Goal: Information Seeking & Learning: Learn about a topic

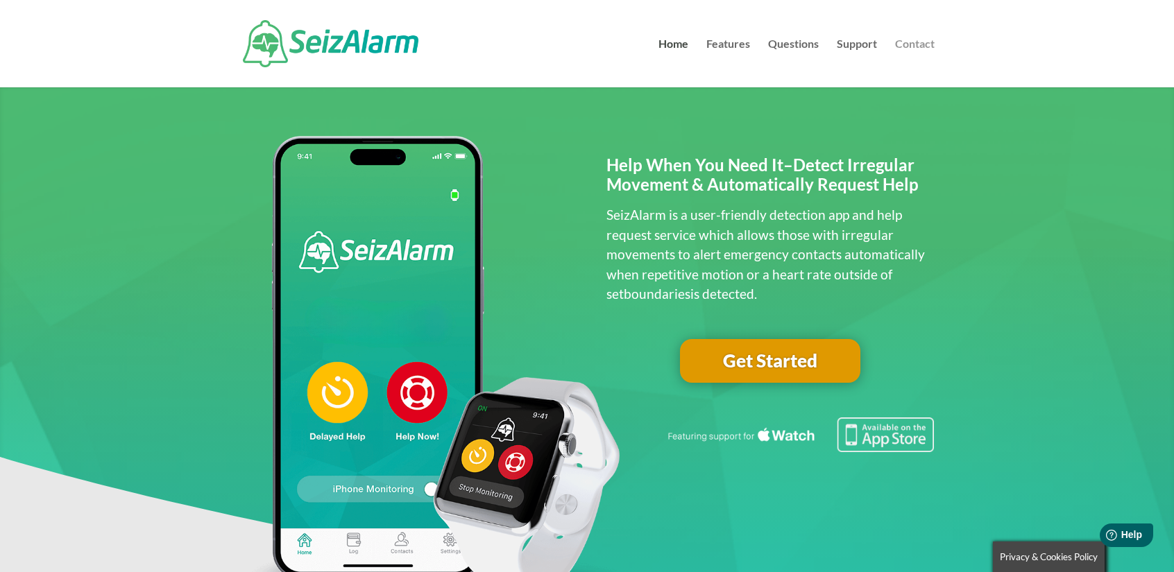
click at [904, 45] on link "Contact" at bounding box center [915, 63] width 40 height 49
click at [852, 40] on link "Support" at bounding box center [857, 63] width 40 height 49
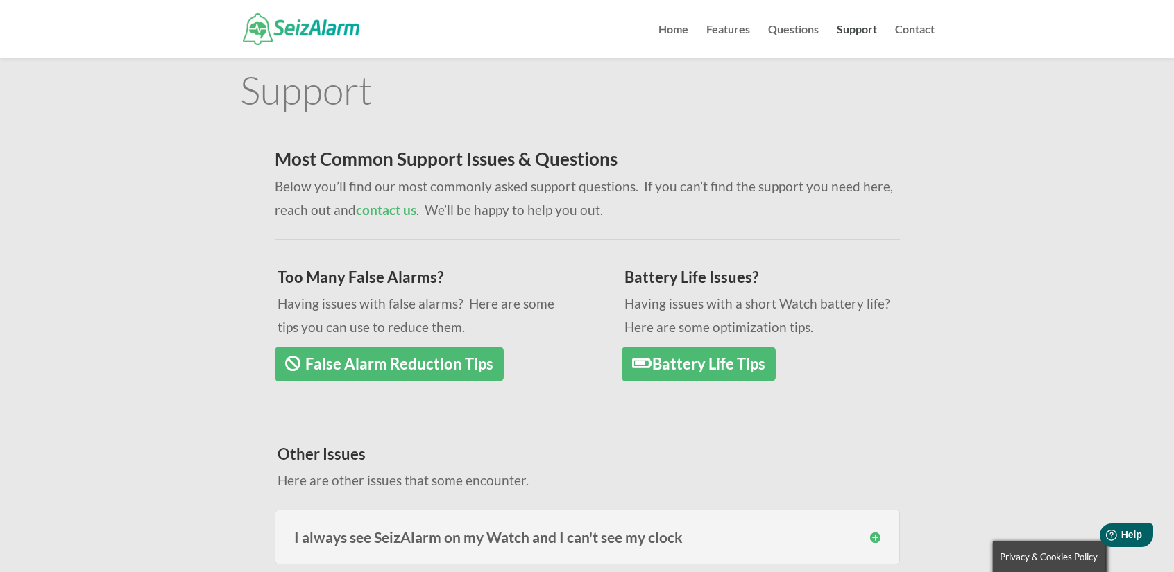
scroll to position [69, 0]
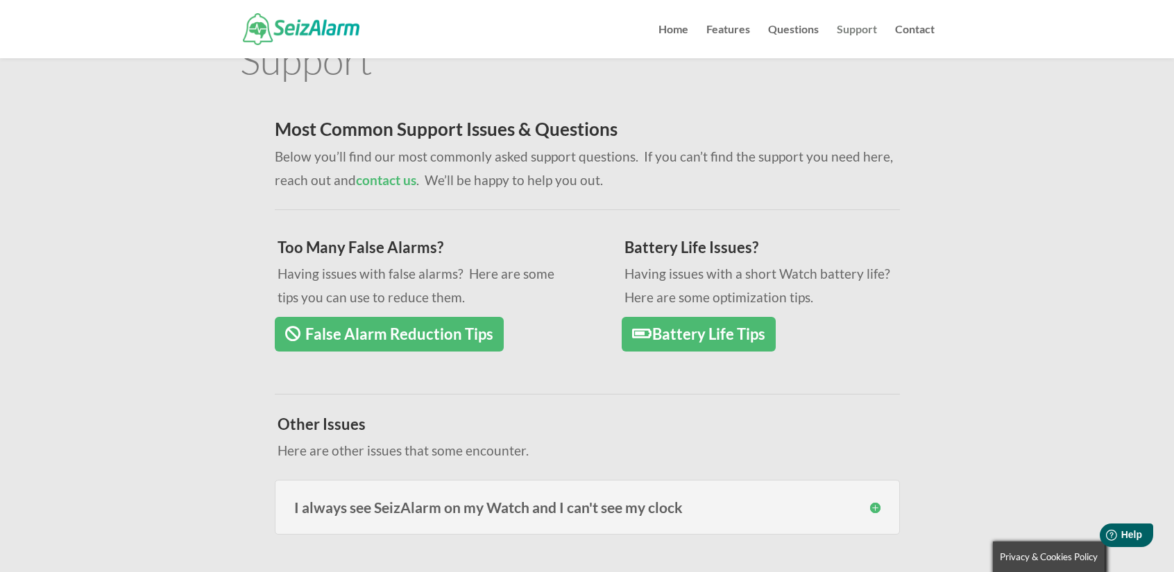
click at [850, 28] on link "Support" at bounding box center [857, 41] width 40 height 34
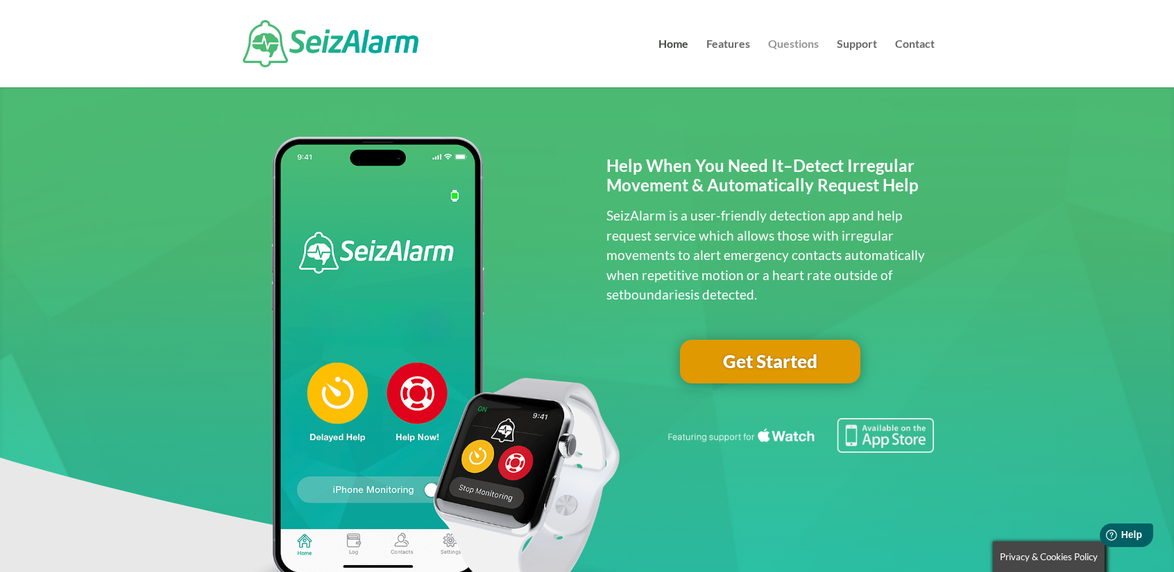
click at [794, 45] on link "Questions" at bounding box center [793, 63] width 51 height 49
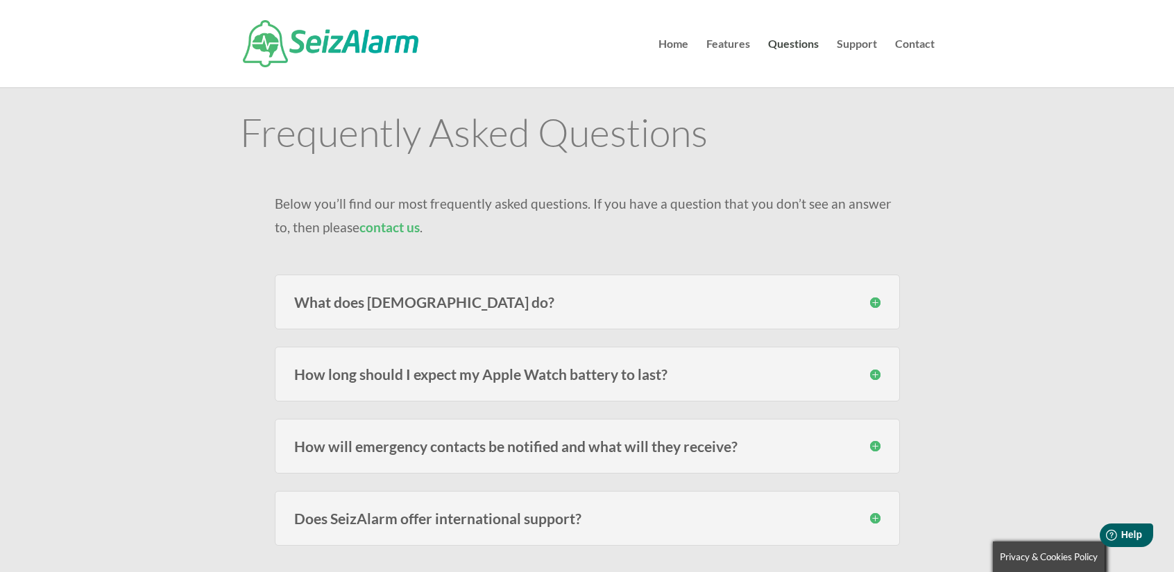
scroll to position [69, 0]
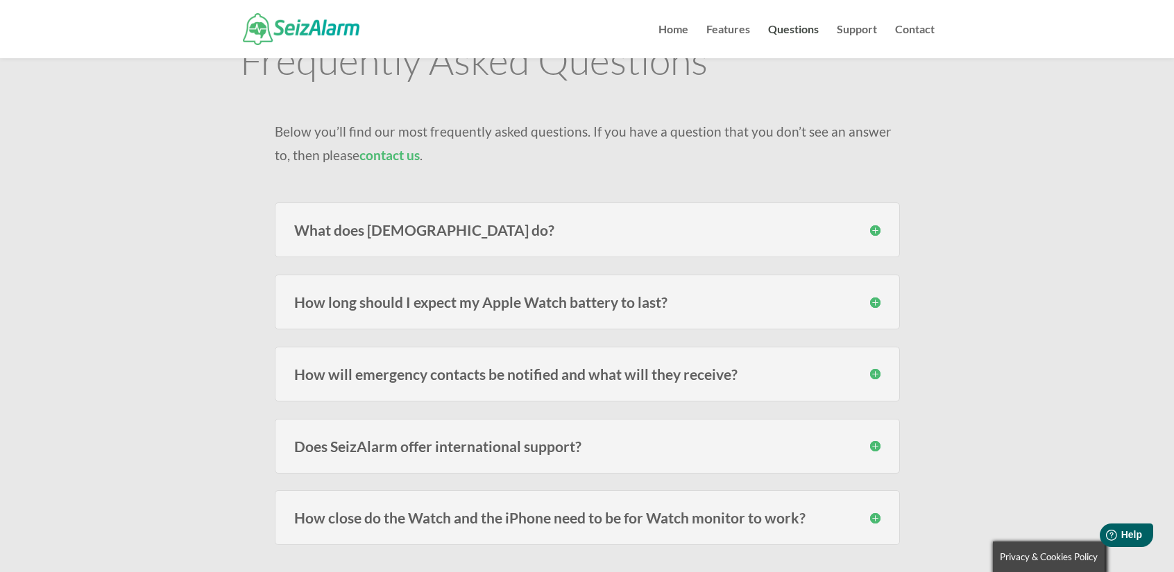
click at [872, 228] on h3 "What does SeizAlarm do?" at bounding box center [587, 230] width 586 height 15
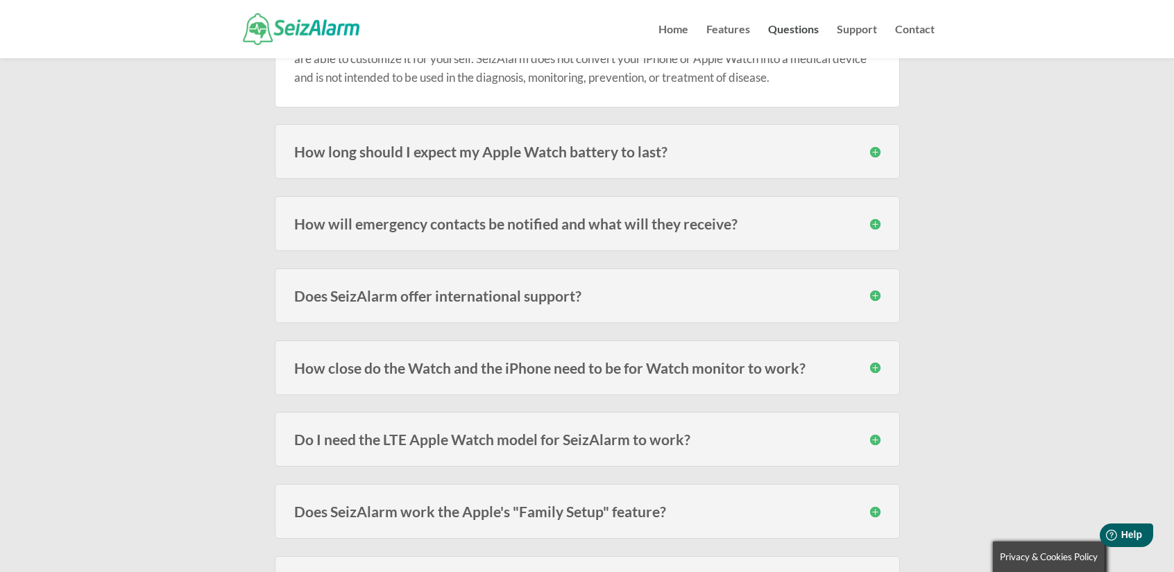
scroll to position [416, 0]
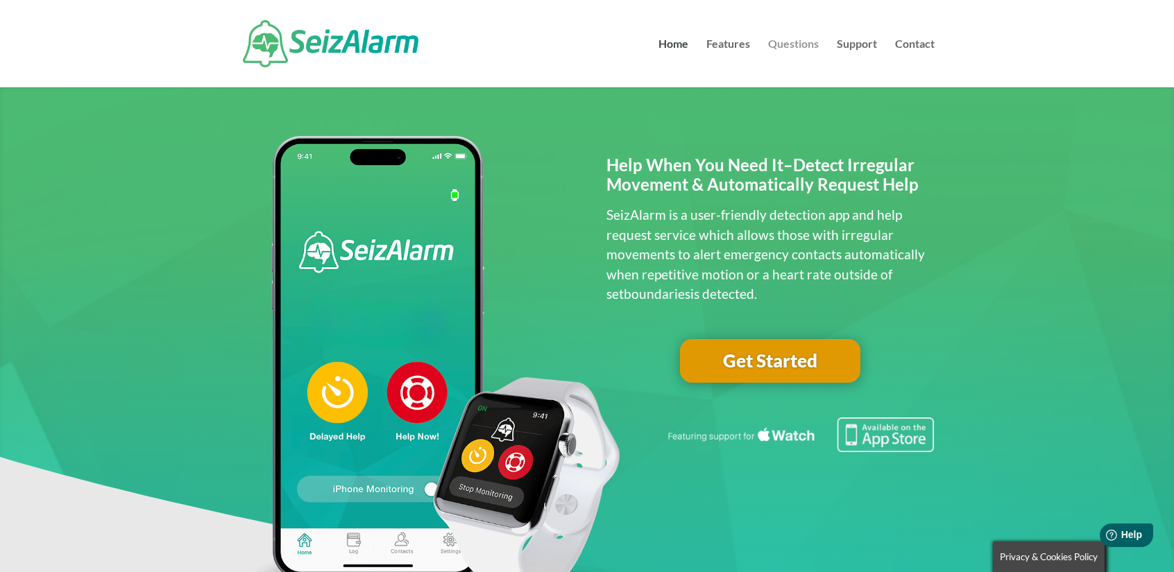
click at [809, 48] on link "Questions" at bounding box center [793, 63] width 51 height 49
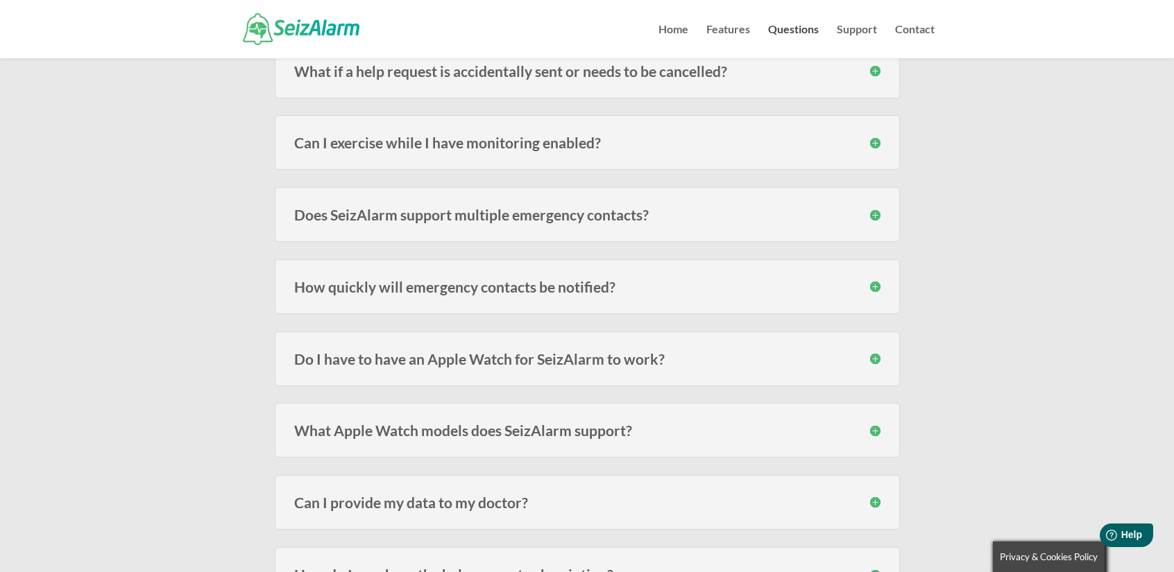
scroll to position [832, 0]
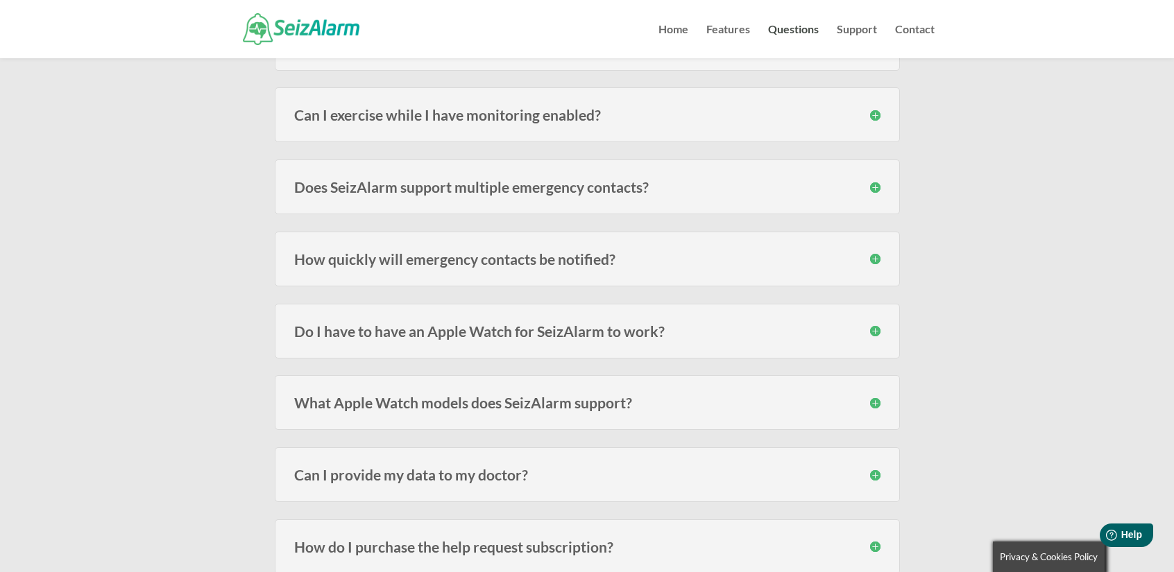
click at [437, 257] on h3 "How quickly will emergency contacts be notified?" at bounding box center [587, 259] width 586 height 15
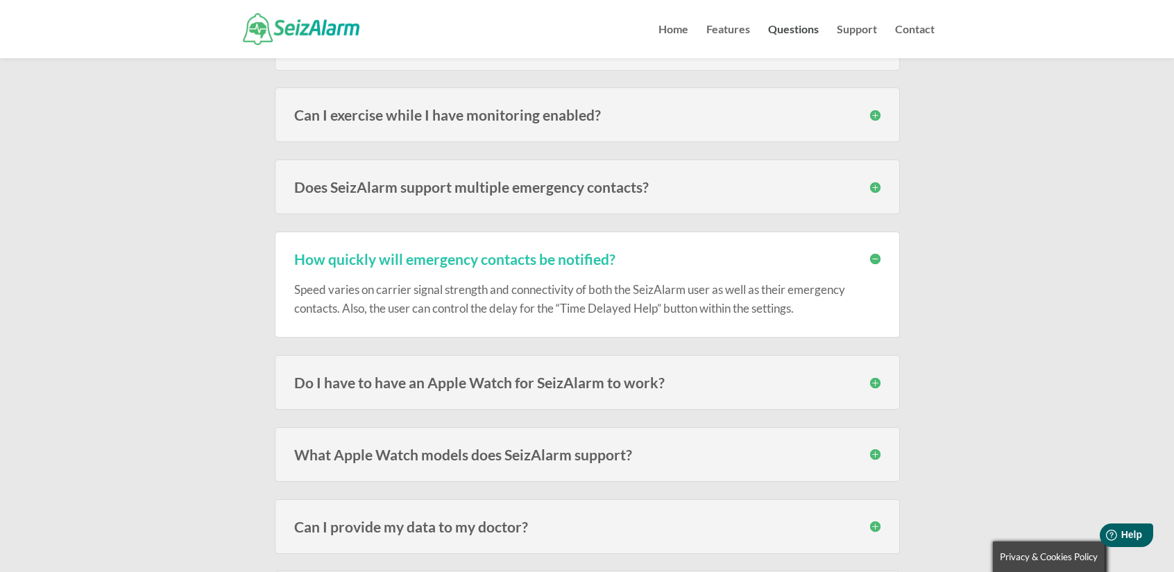
click at [437, 257] on h3 "How quickly will emergency contacts be notified?" at bounding box center [587, 259] width 586 height 15
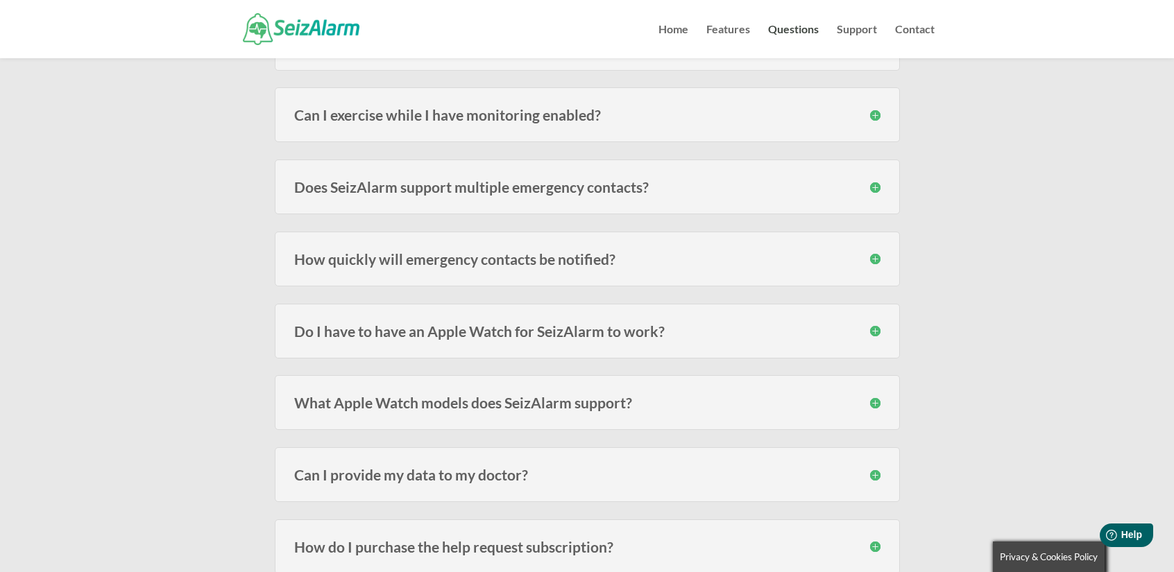
click at [344, 338] on div "Do I have to have an Apple Watch for SeizAlarm to work? No , the Watch adds the…" at bounding box center [587, 331] width 625 height 55
click at [344, 327] on h3 "Do I have to have an Apple Watch for SeizAlarm to work?" at bounding box center [587, 331] width 586 height 15
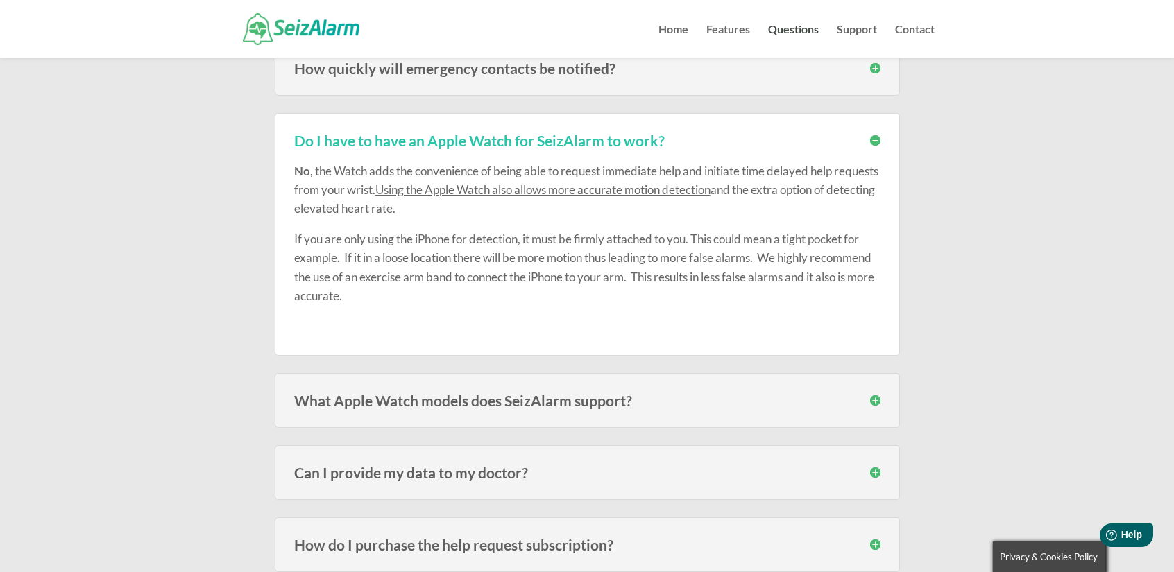
scroll to position [1040, 0]
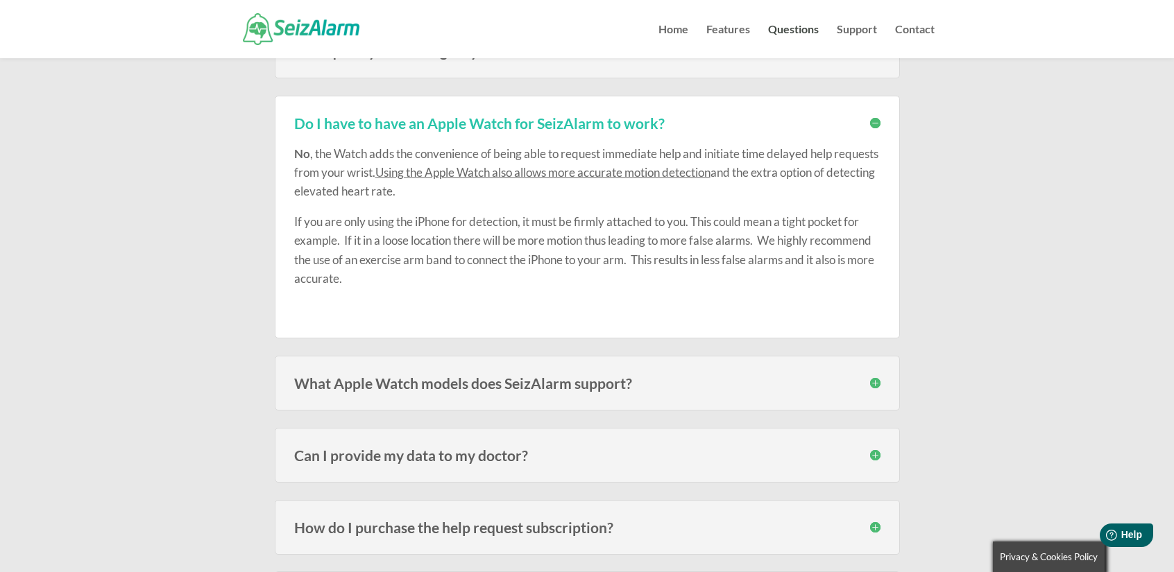
click at [366, 383] on h3 "What Apple Watch models does SeizAlarm support?" at bounding box center [587, 383] width 586 height 15
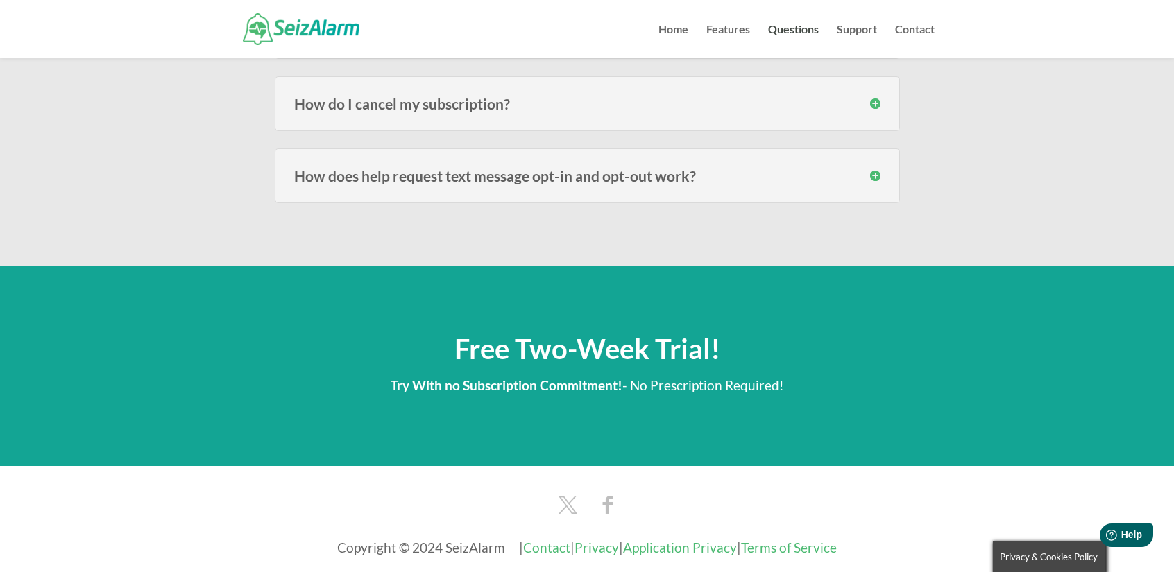
scroll to position [2358, 0]
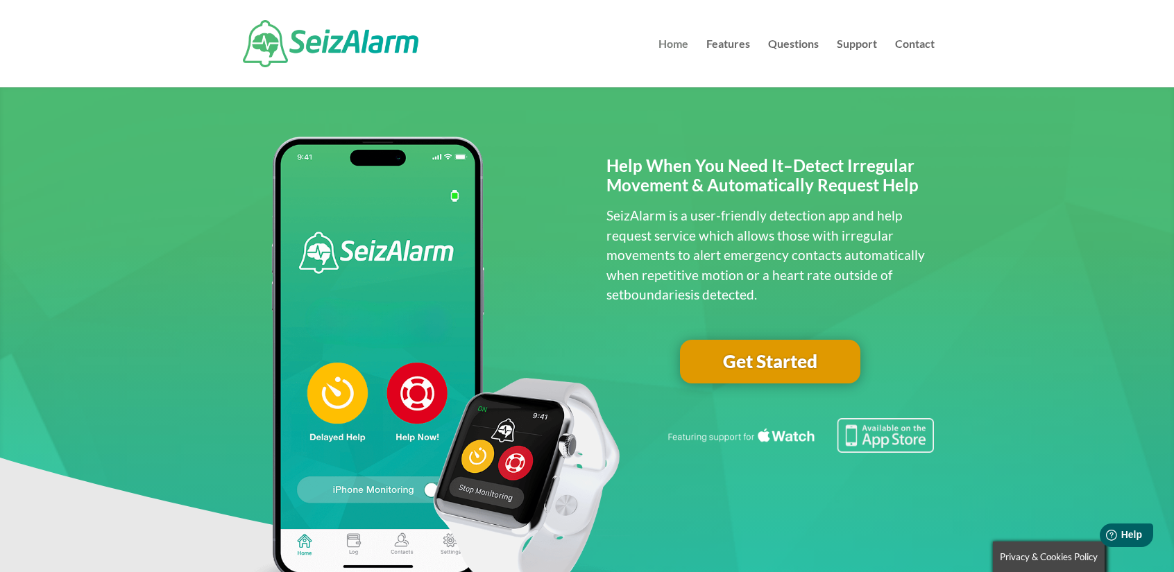
click at [681, 44] on link "Home" at bounding box center [673, 63] width 30 height 49
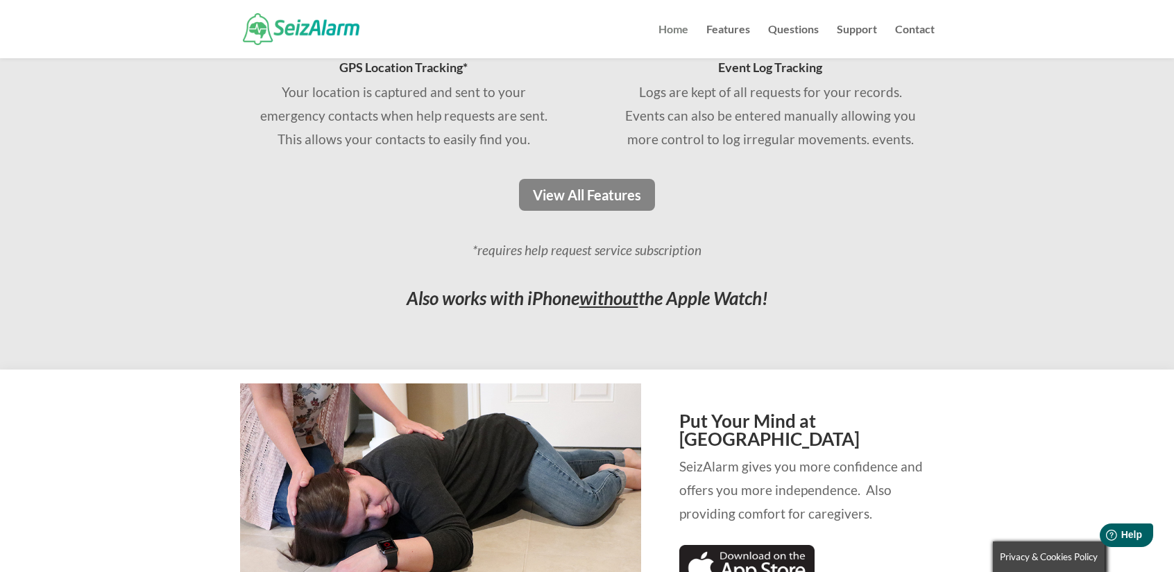
scroll to position [1067, 0]
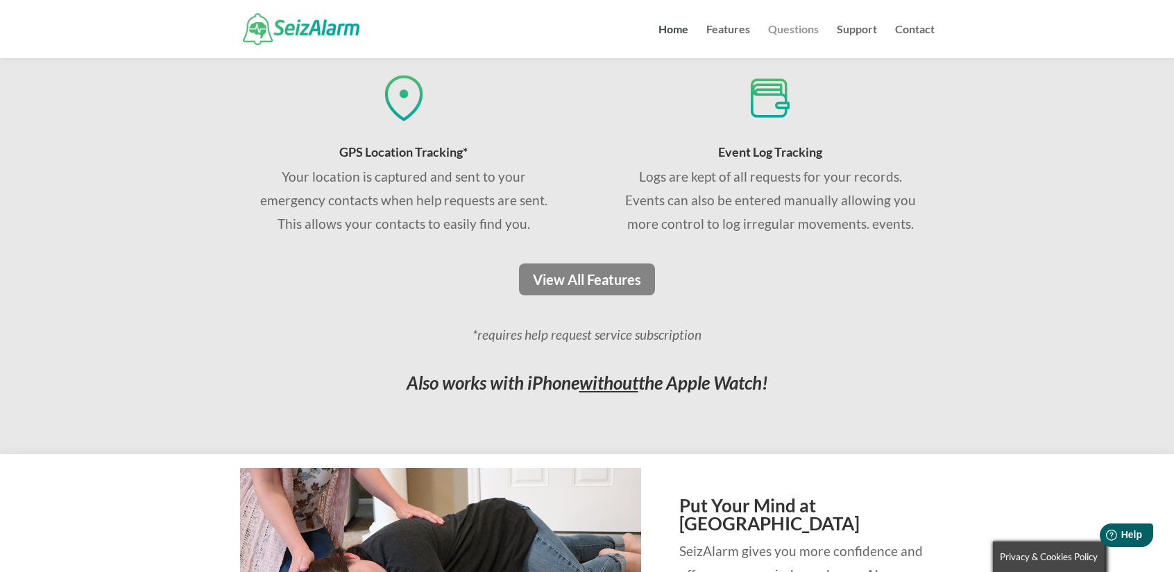
click at [791, 28] on link "Questions" at bounding box center [793, 41] width 51 height 34
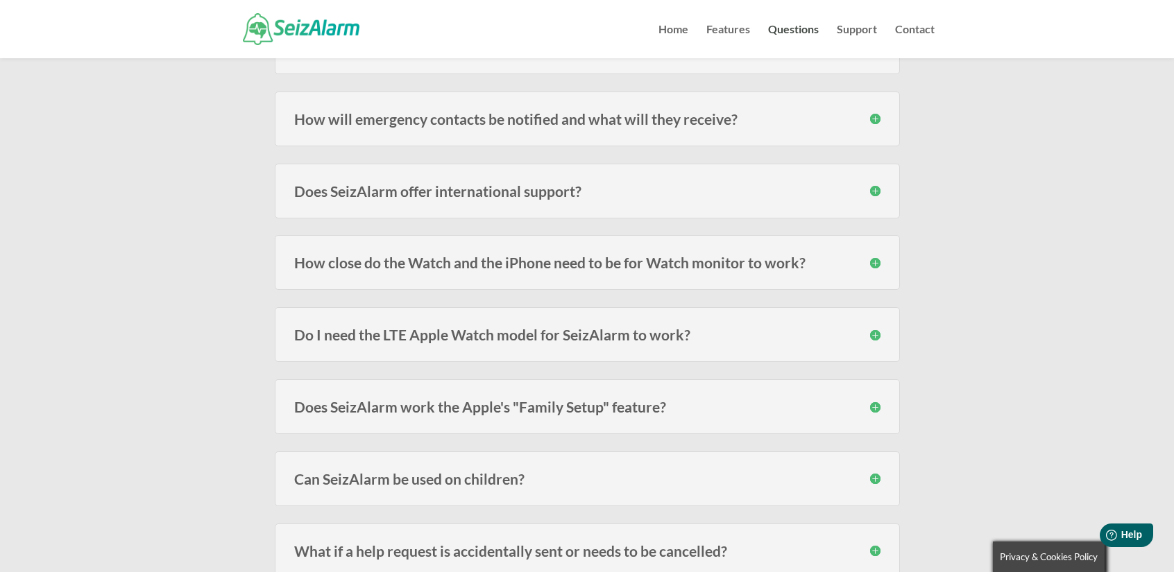
scroll to position [347, 0]
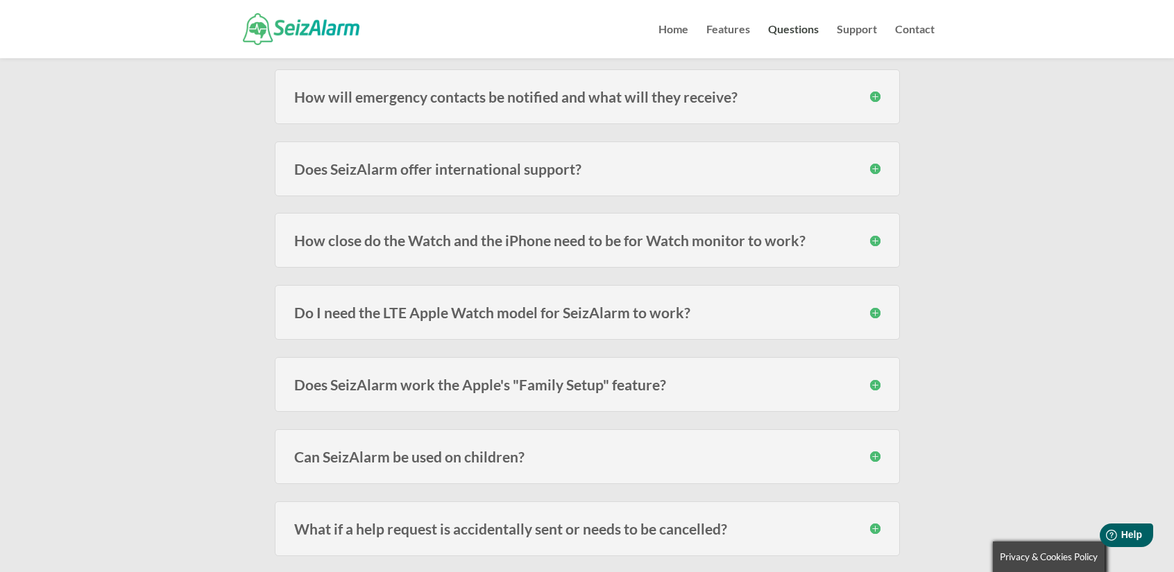
click at [701, 317] on div "Do I need the LTE Apple Watch model for SeizAlarm to work? No, you do not. Thou…" at bounding box center [587, 312] width 625 height 55
click at [624, 325] on div "Do I need the LTE Apple Watch model for SeizAlarm to work? No, you do not. Thou…" at bounding box center [587, 312] width 625 height 55
click at [875, 313] on h3 "Do I need the LTE Apple Watch model for SeizAlarm to work?" at bounding box center [587, 312] width 586 height 15
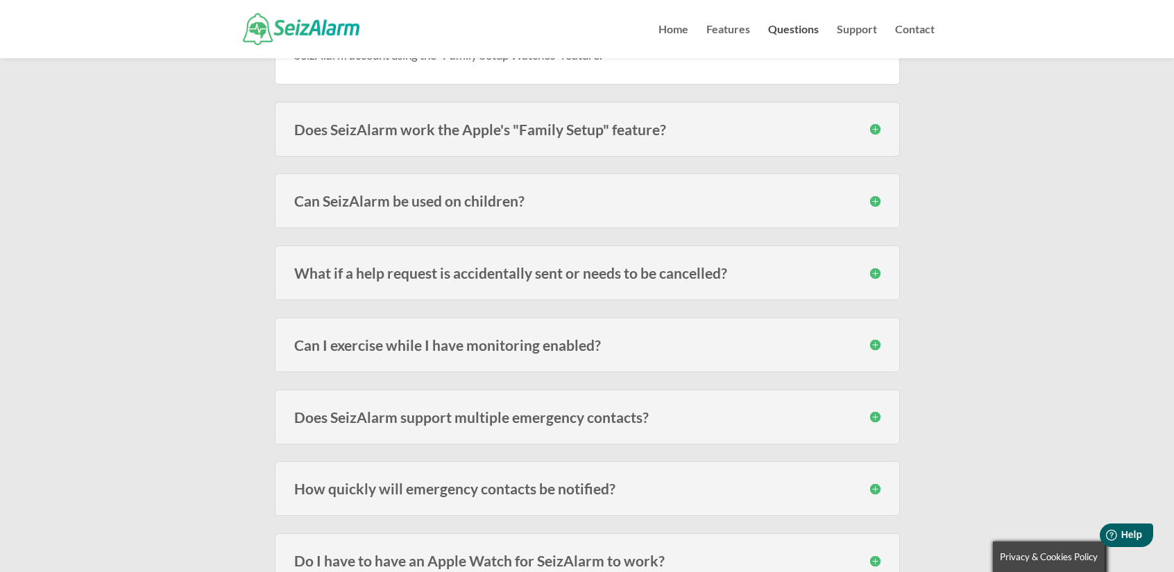
scroll to position [694, 0]
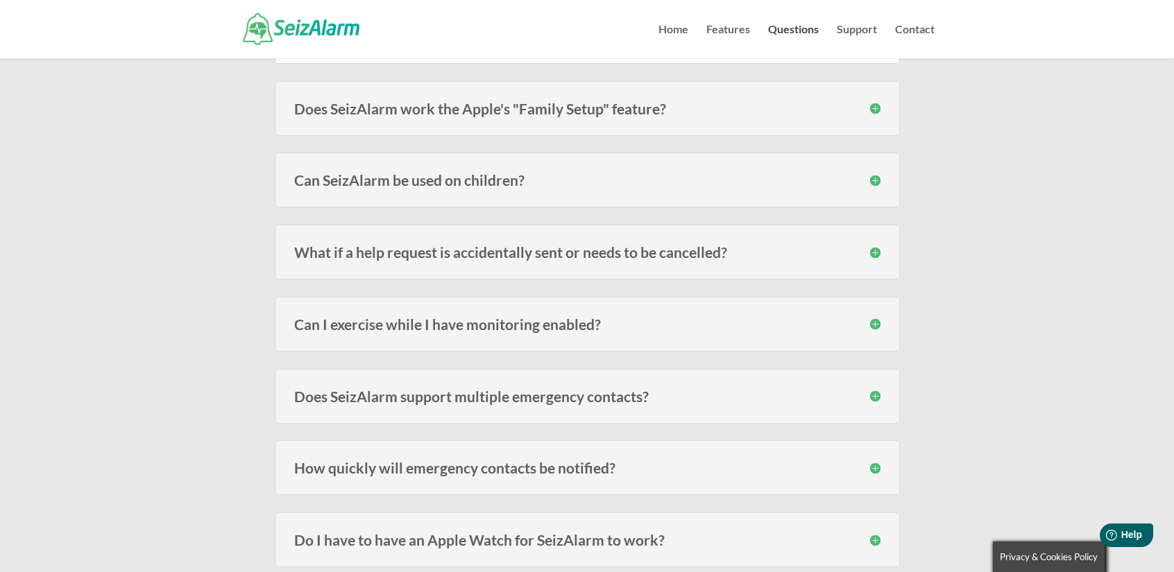
click at [877, 248] on h3 "What if a help request is accidentally sent or needs to be cancelled?" at bounding box center [587, 252] width 586 height 15
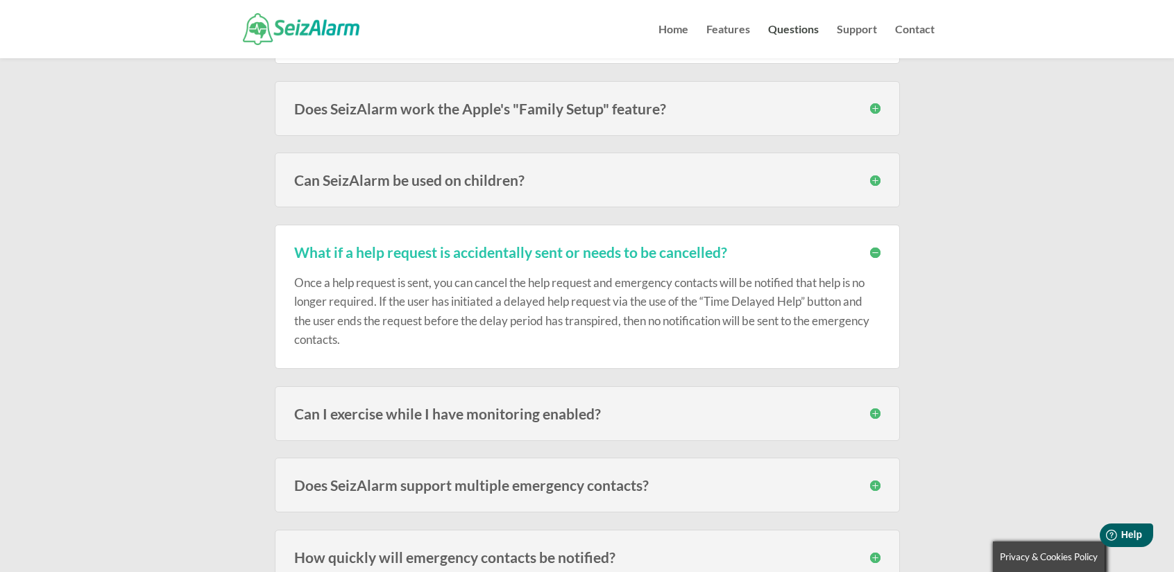
scroll to position [832, 0]
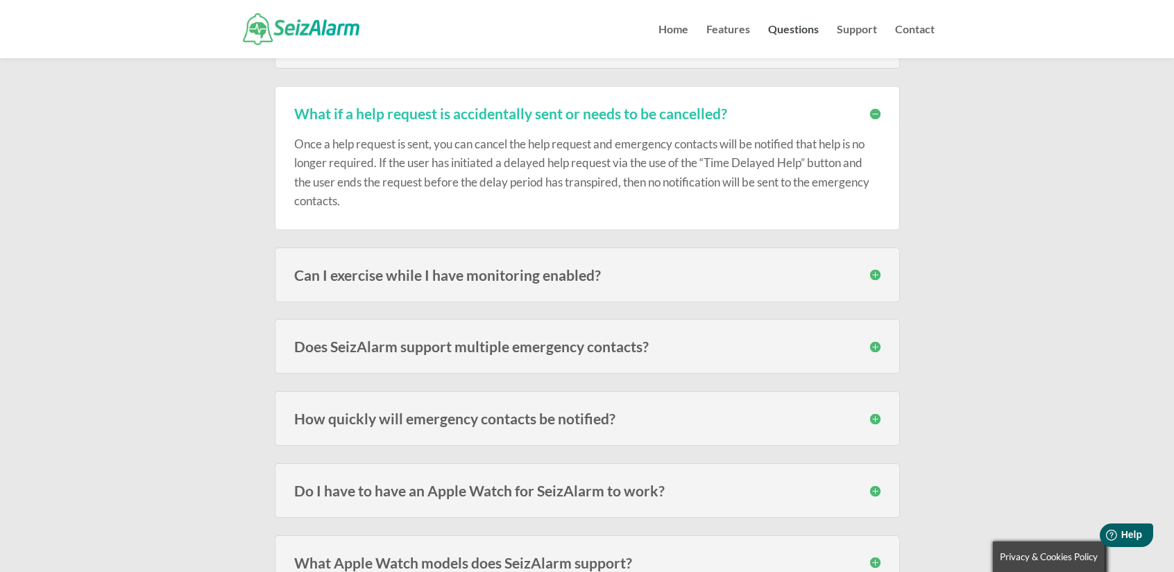
click at [872, 271] on h3 "Can I exercise while I have monitoring enabled?" at bounding box center [587, 275] width 586 height 15
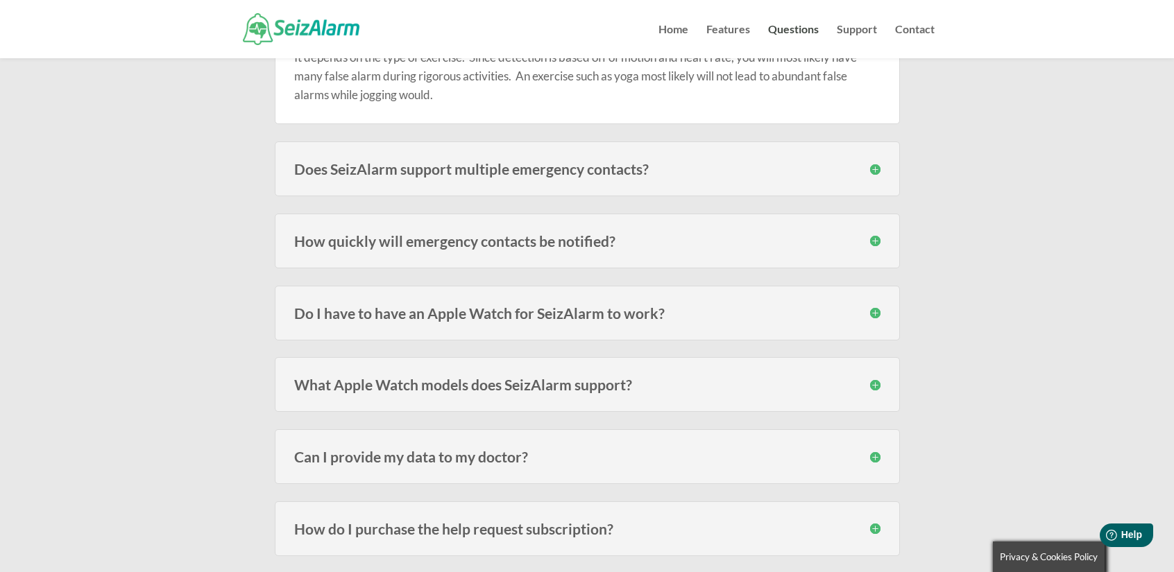
scroll to position [1110, 0]
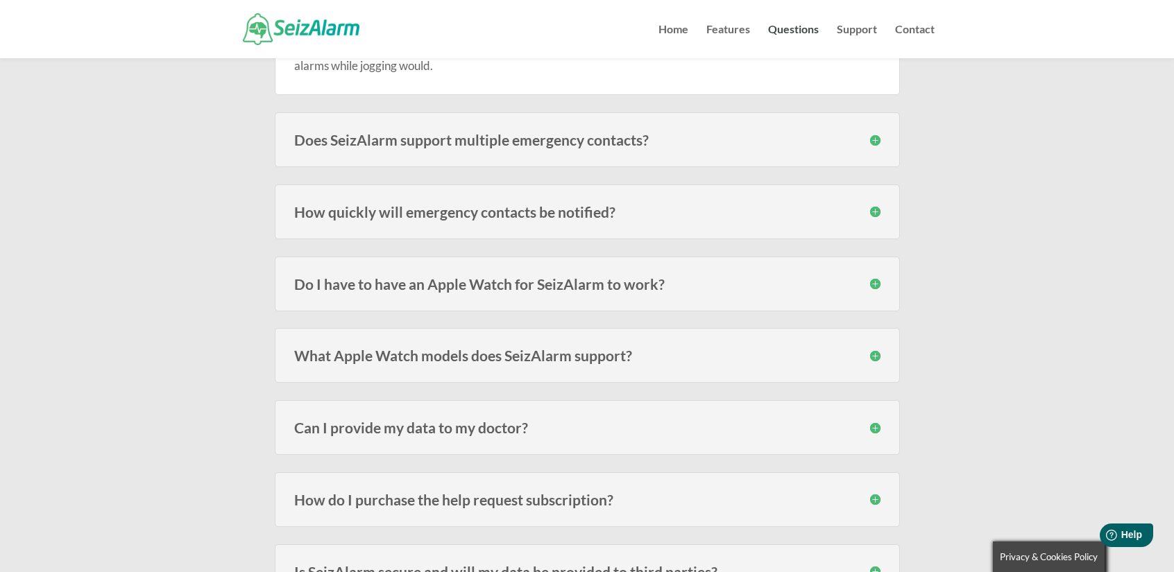
click at [877, 348] on h3 "What Apple Watch models does SeizAlarm support?" at bounding box center [587, 355] width 586 height 15
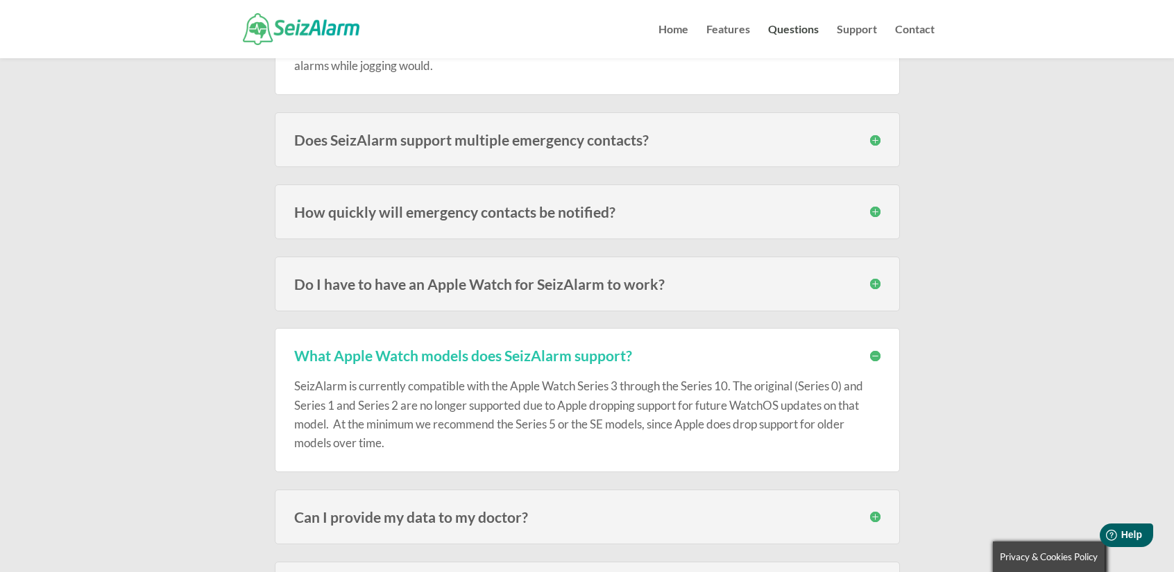
click at [877, 348] on h3 "What Apple Watch models does SeizAlarm support?" at bounding box center [587, 355] width 586 height 15
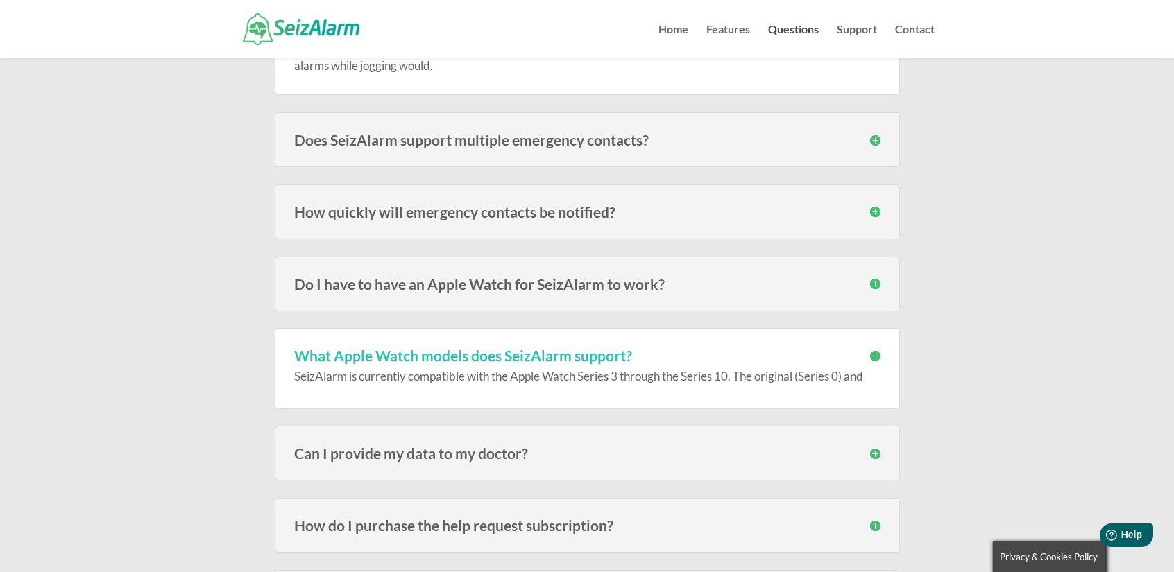
click at [877, 348] on h3 "What Apple Watch models does SeizAlarm support?" at bounding box center [587, 355] width 586 height 15
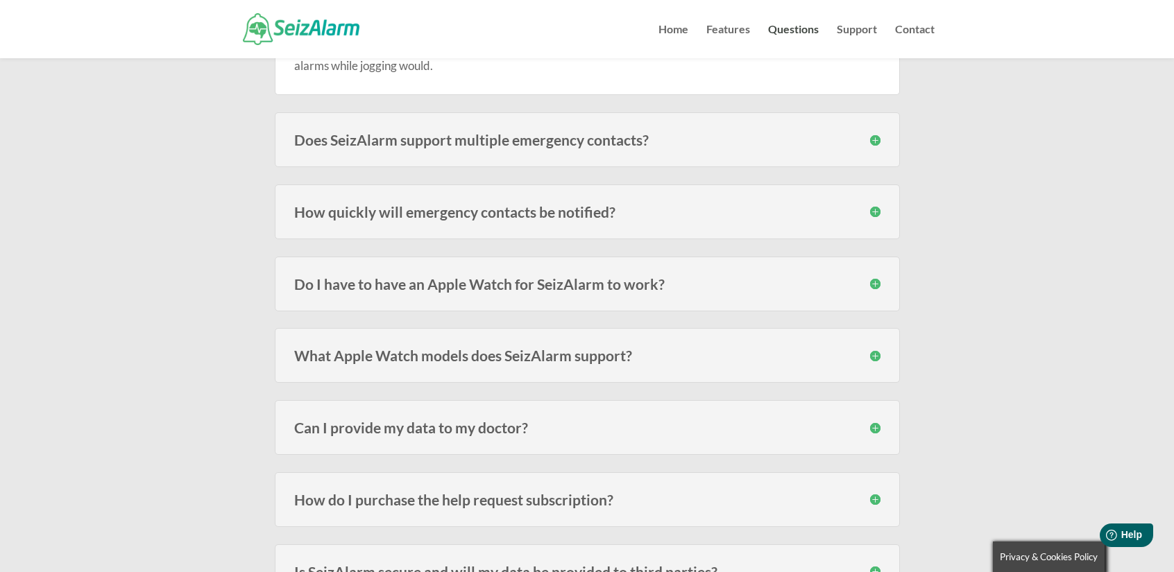
click at [877, 348] on h3 "What Apple Watch models does SeizAlarm support?" at bounding box center [587, 355] width 586 height 15
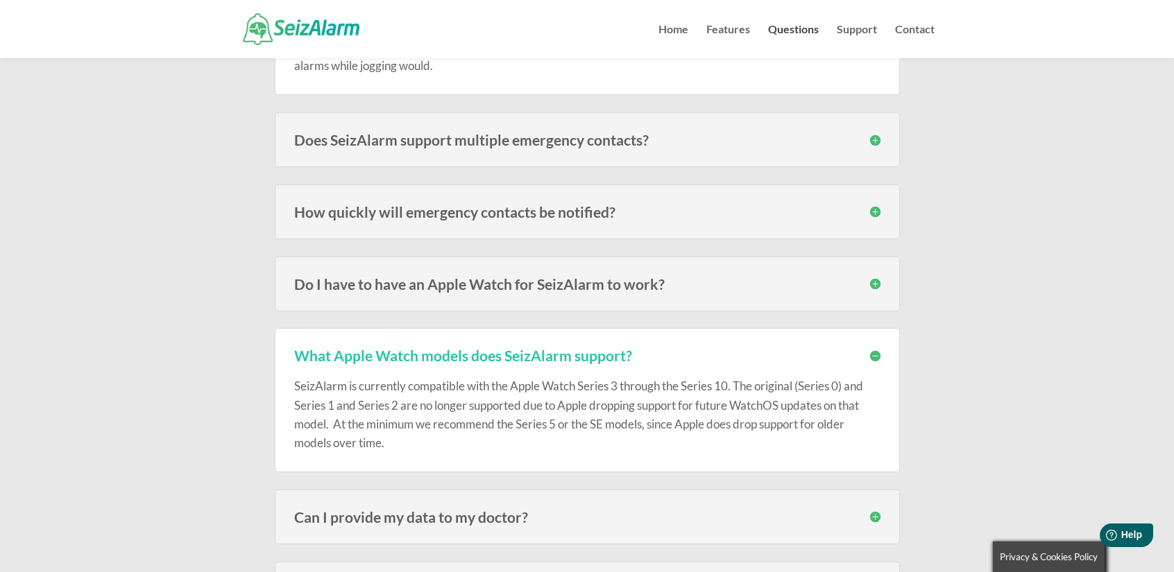
click at [877, 348] on h3 "What Apple Watch models does SeizAlarm support?" at bounding box center [587, 355] width 586 height 15
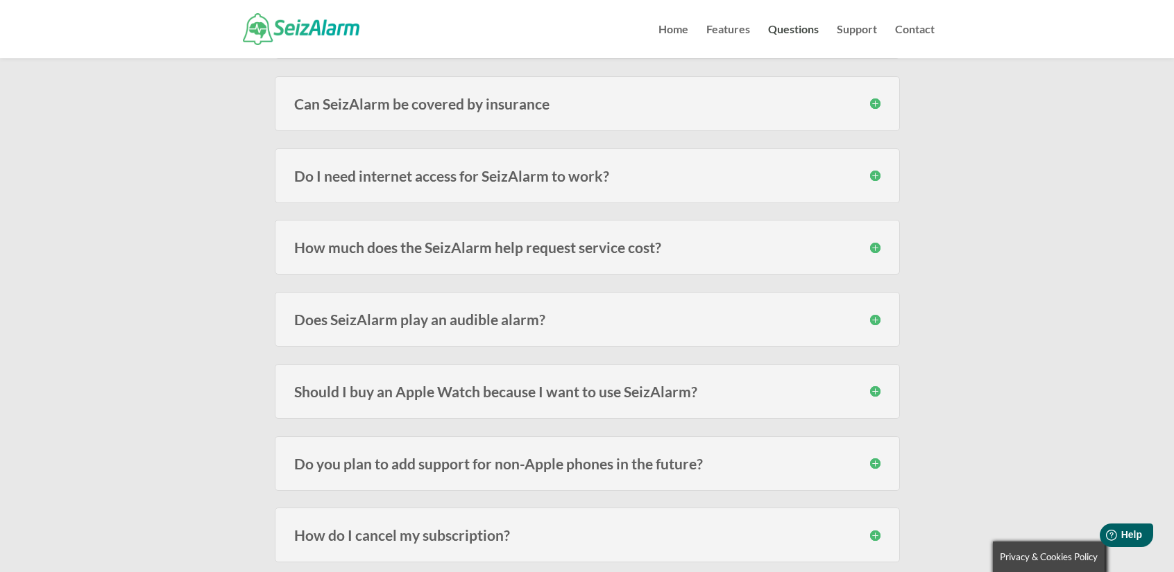
scroll to position [1873, 0]
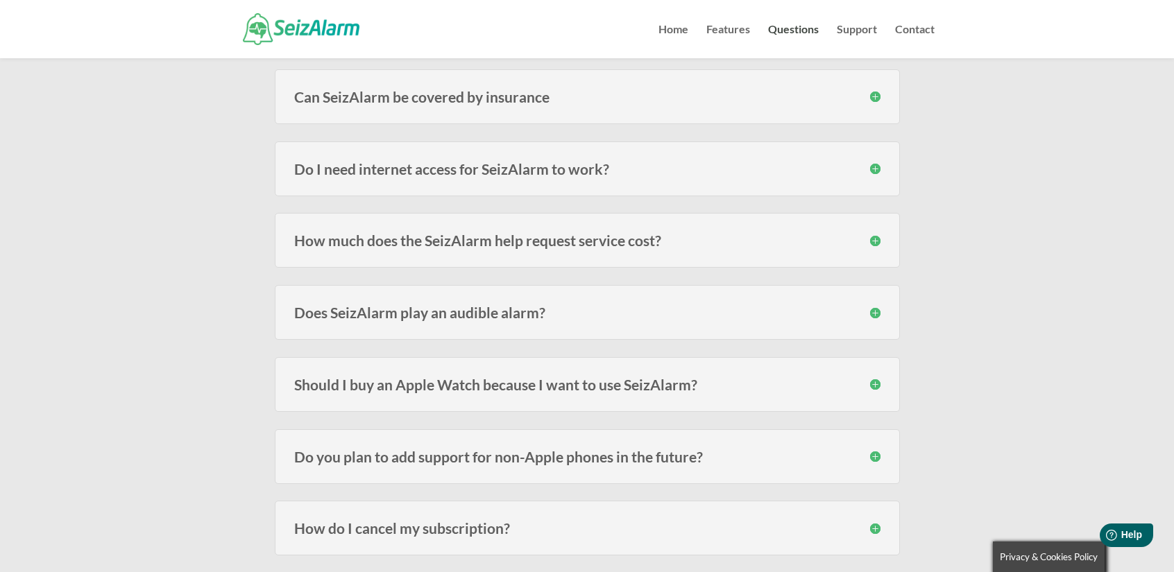
click at [873, 377] on h3 "Should I buy an Apple Watch because I want to use SeizAlarm?" at bounding box center [587, 384] width 586 height 15
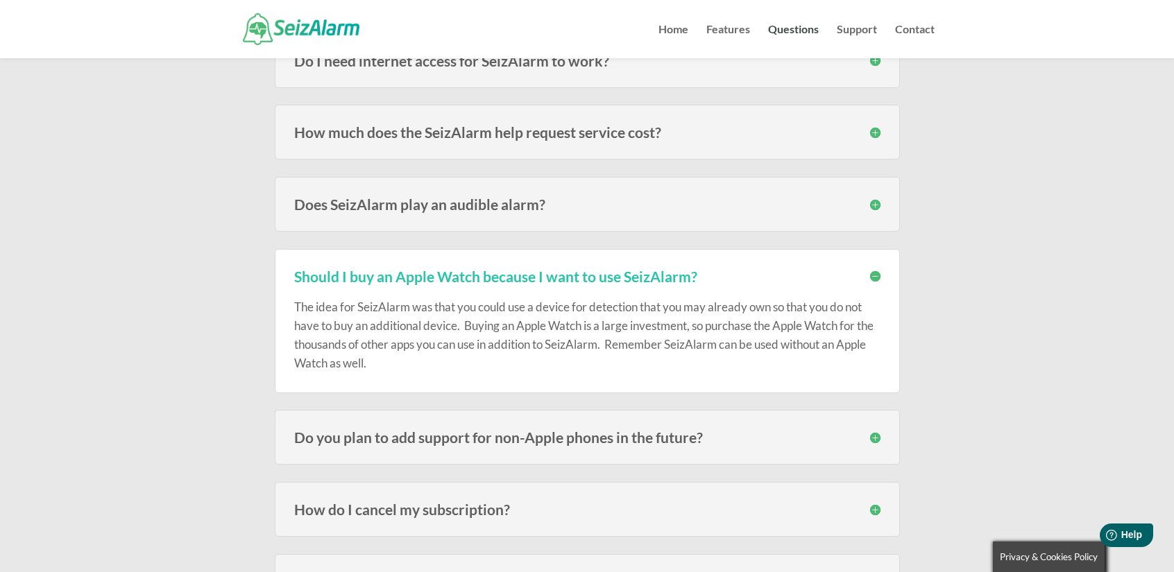
scroll to position [2012, 0]
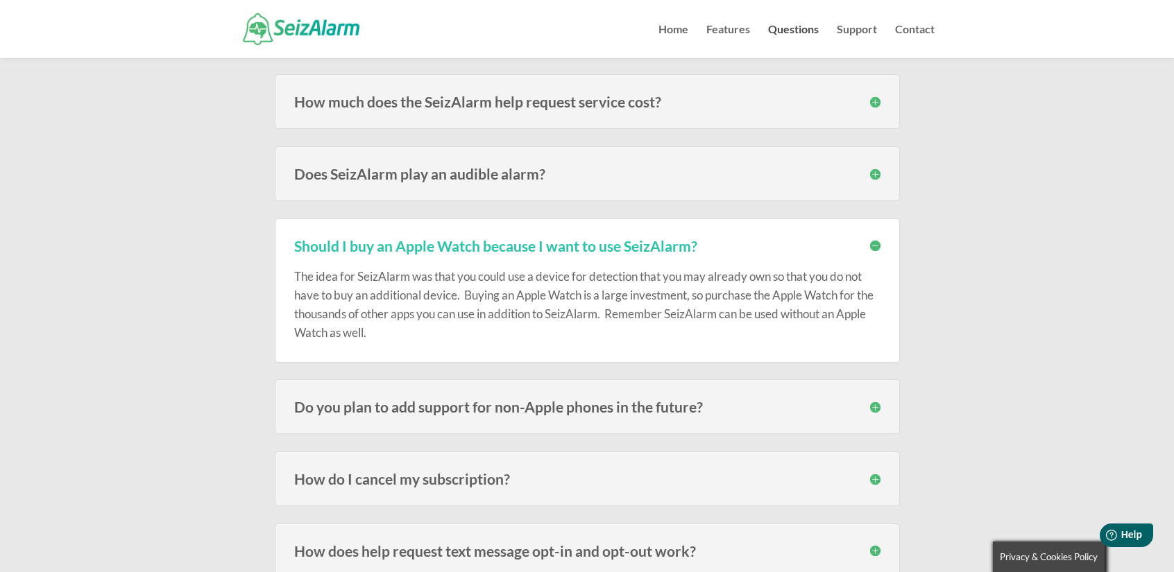
click at [875, 400] on h3 "Do you plan to add support for non-Apple phones in the future?" at bounding box center [587, 407] width 586 height 15
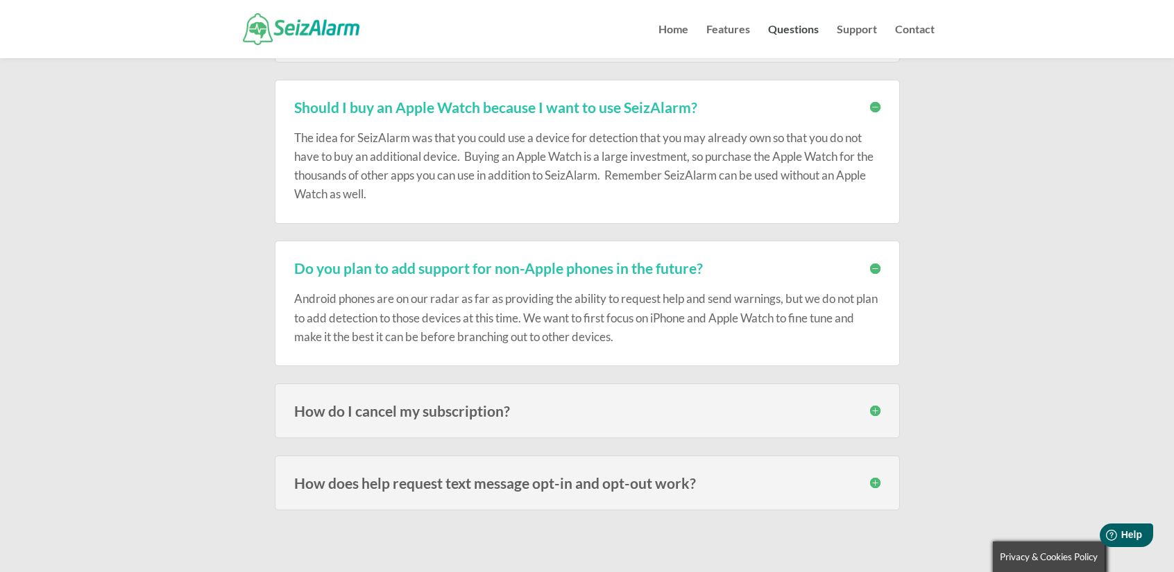
scroll to position [2220, 0]
